Goal: Task Accomplishment & Management: Manage account settings

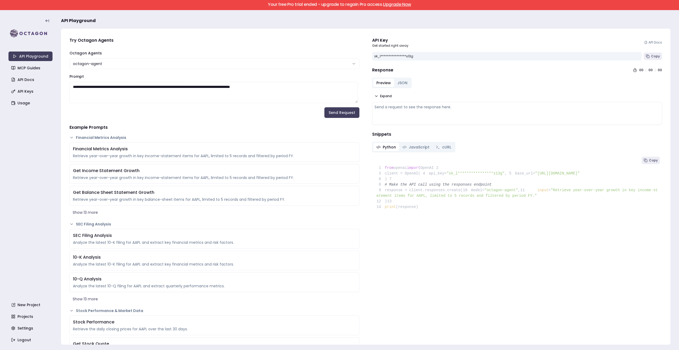
click at [397, 4] on link "Upgrade Now" at bounding box center [397, 4] width 28 height 6
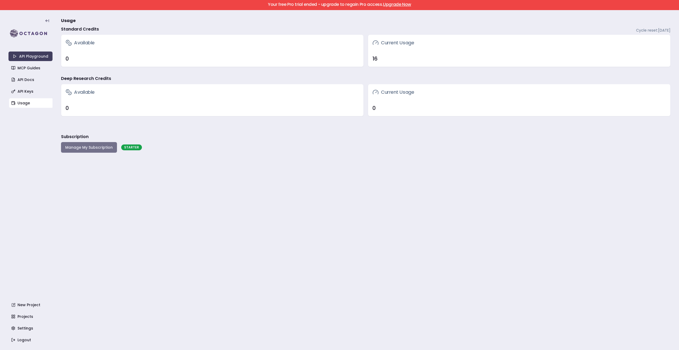
click at [88, 147] on button "Manage My Subscription" at bounding box center [89, 147] width 56 height 11
